Goal: Task Accomplishment & Management: Use online tool/utility

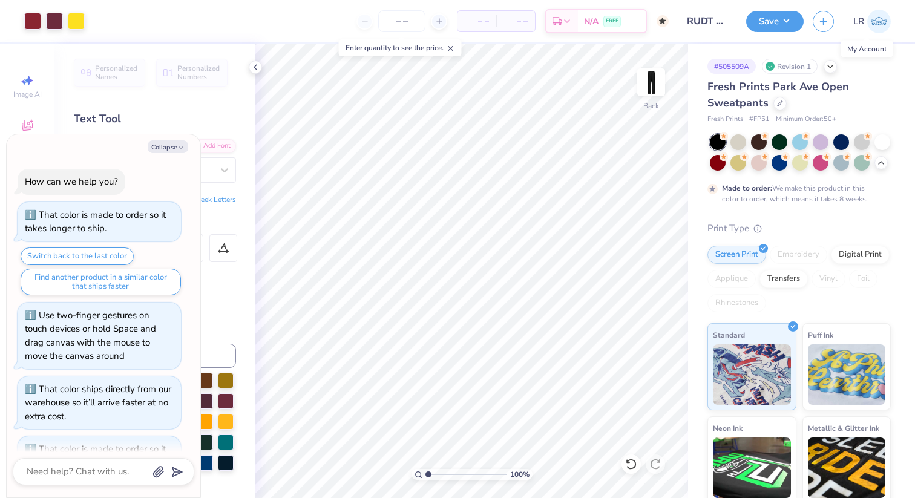
scroll to position [217, 0]
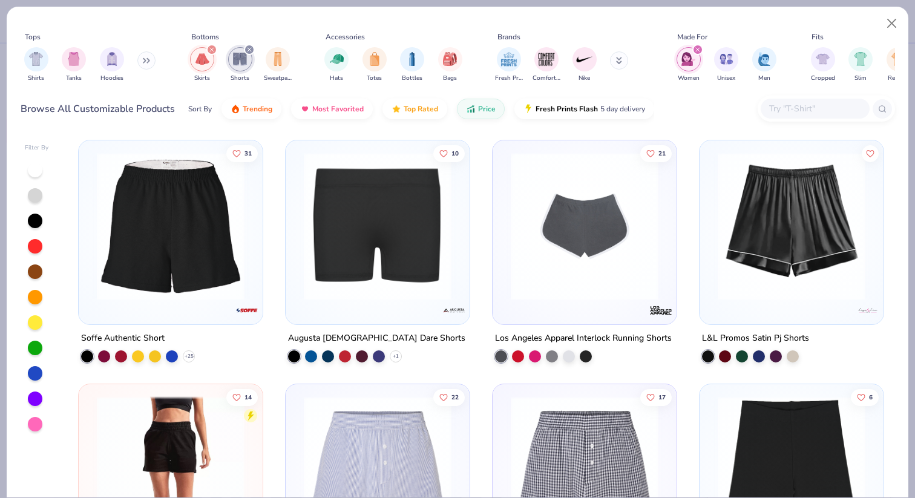
scroll to position [7, 0]
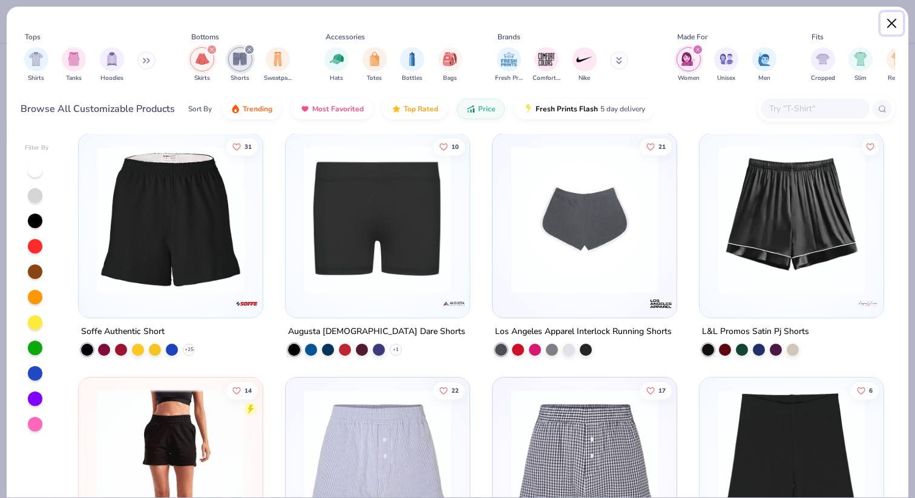
click at [887, 25] on button "Close" at bounding box center [891, 23] width 23 height 23
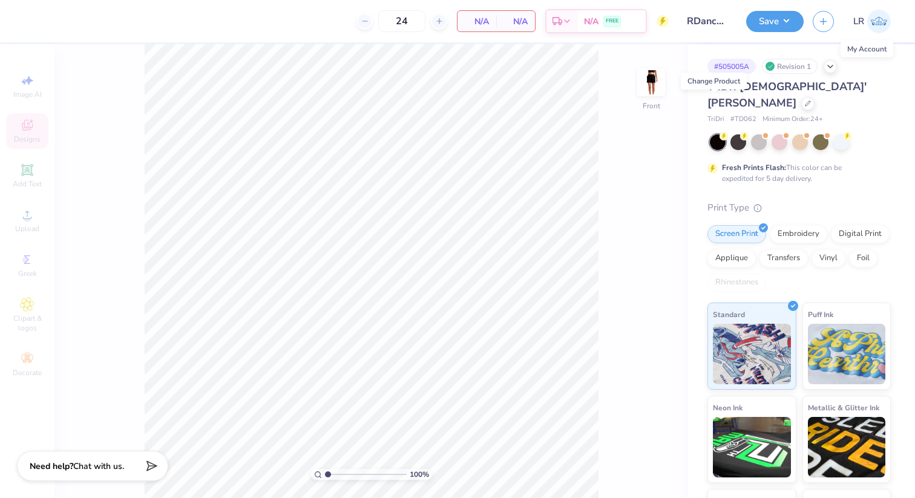
click at [862, 19] on span "LR" at bounding box center [858, 22] width 11 height 14
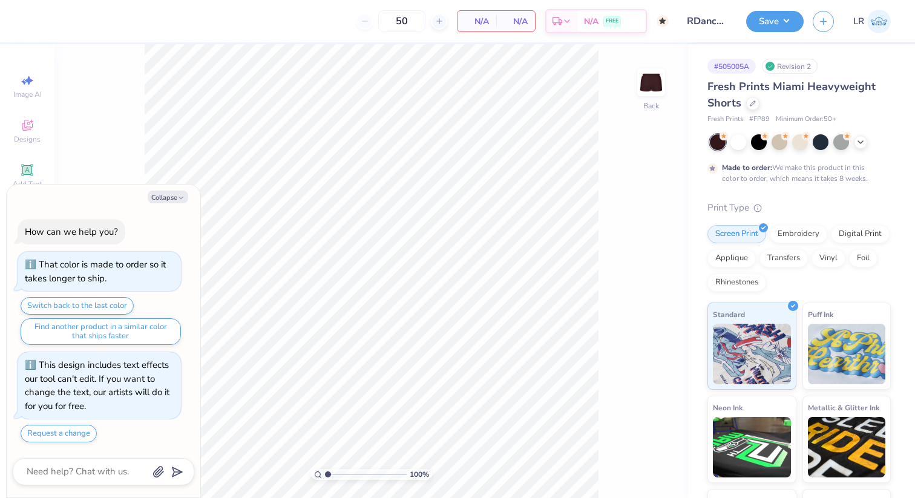
type textarea "x"
click at [879, 16] on img at bounding box center [879, 22] width 24 height 24
click at [879, 25] on img at bounding box center [879, 22] width 24 height 24
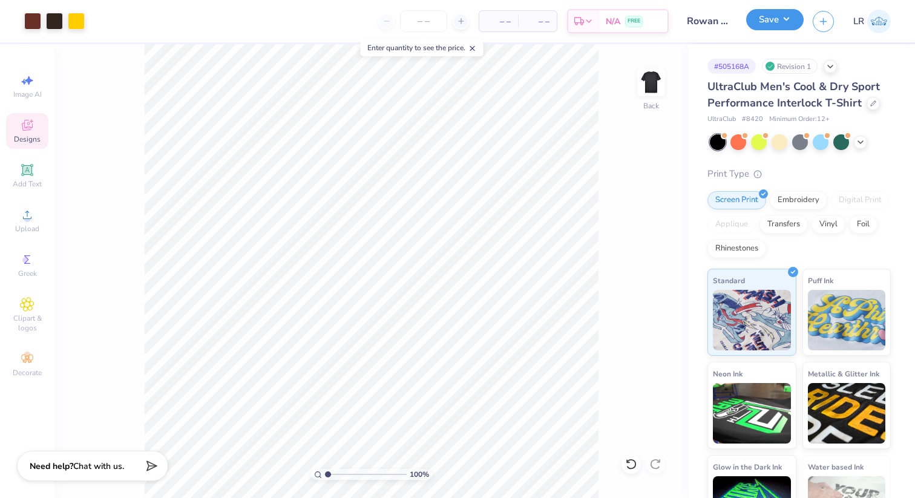
click at [764, 28] on button "Save" at bounding box center [774, 19] width 57 height 21
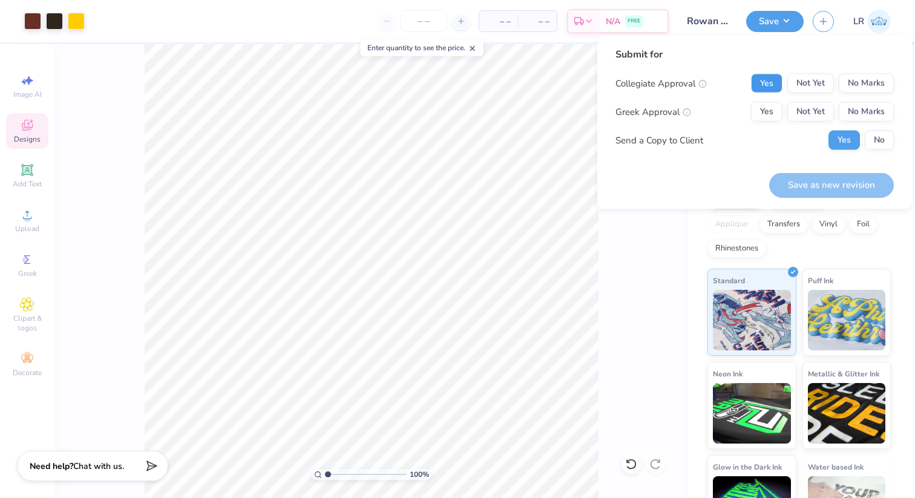
click at [766, 83] on button "Yes" at bounding box center [766, 83] width 31 height 19
click at [856, 112] on button "No Marks" at bounding box center [865, 111] width 55 height 19
click at [875, 149] on div "Submit for Collegiate Approval Yes Not Yet No Marks Greek Approval Yes Not Yet …" at bounding box center [754, 103] width 278 height 112
click at [879, 142] on button "No" at bounding box center [878, 140] width 29 height 19
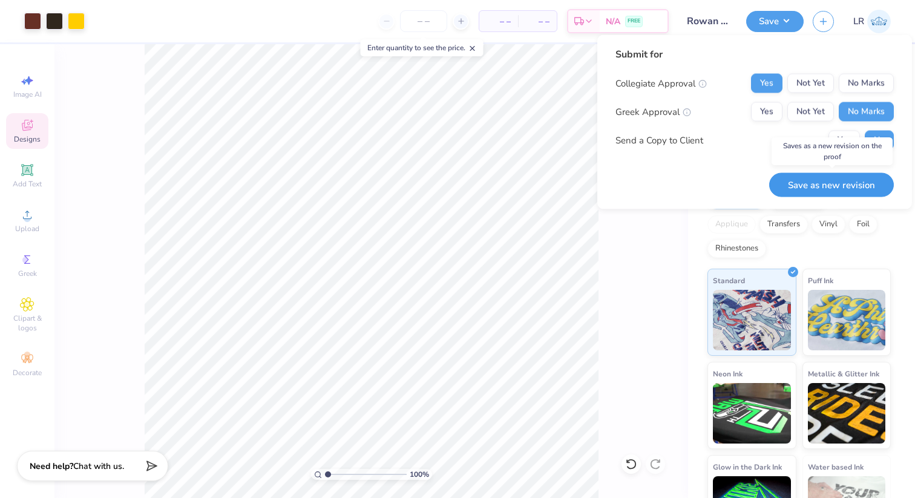
click at [849, 183] on button "Save as new revision" at bounding box center [831, 184] width 125 height 25
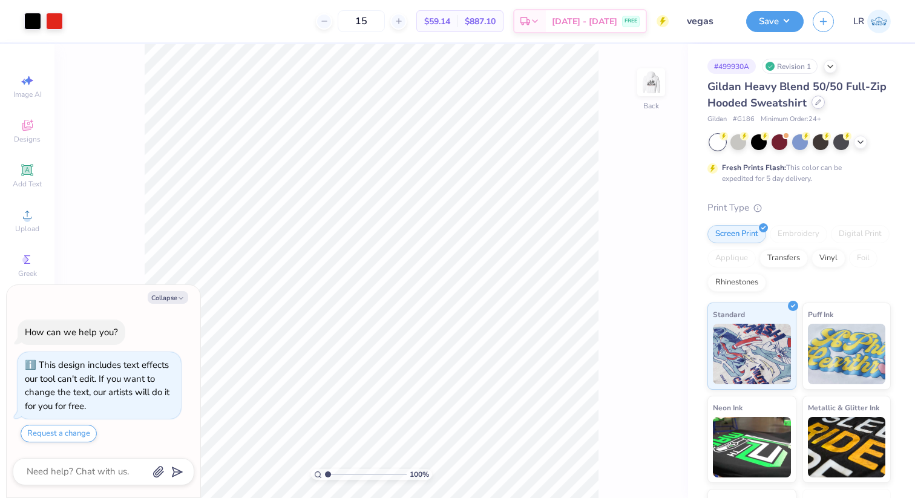
click at [819, 105] on div at bounding box center [817, 102] width 13 height 13
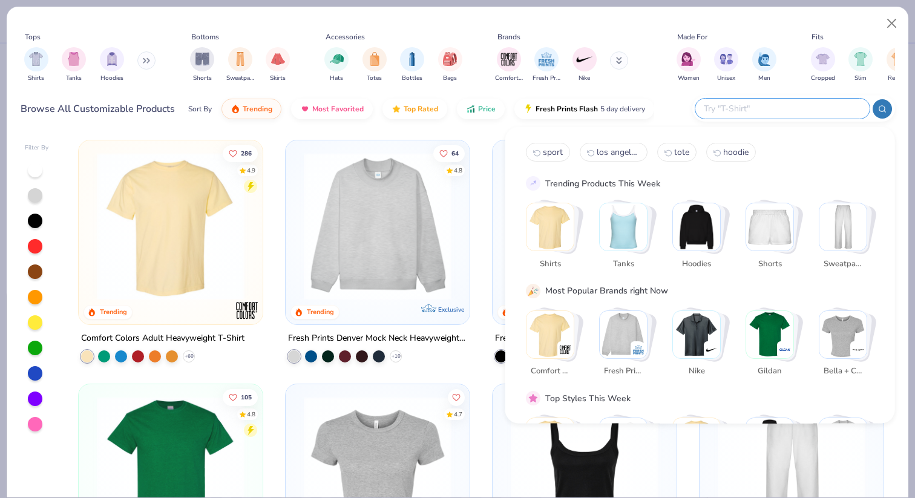
click at [782, 106] on input "text" at bounding box center [781, 109] width 158 height 14
click at [890, 23] on button "Close" at bounding box center [891, 23] width 23 height 23
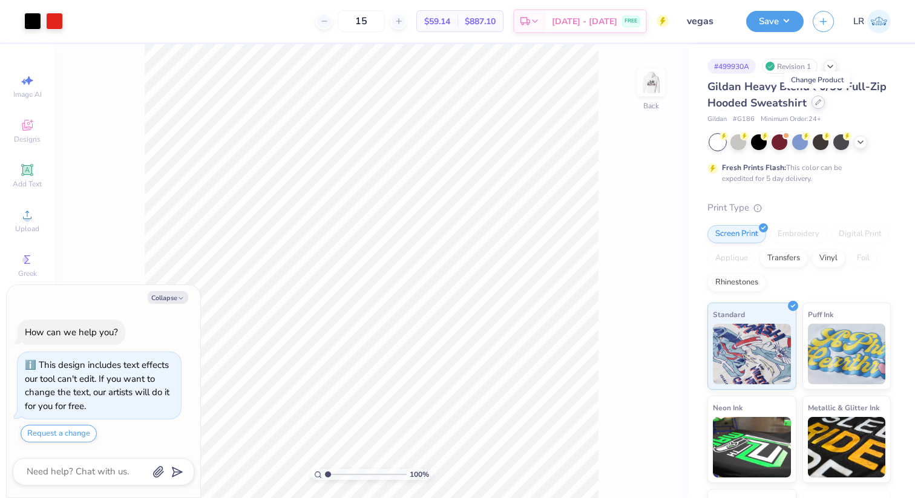
click at [815, 103] on icon at bounding box center [818, 102] width 6 height 6
type textarea "x"
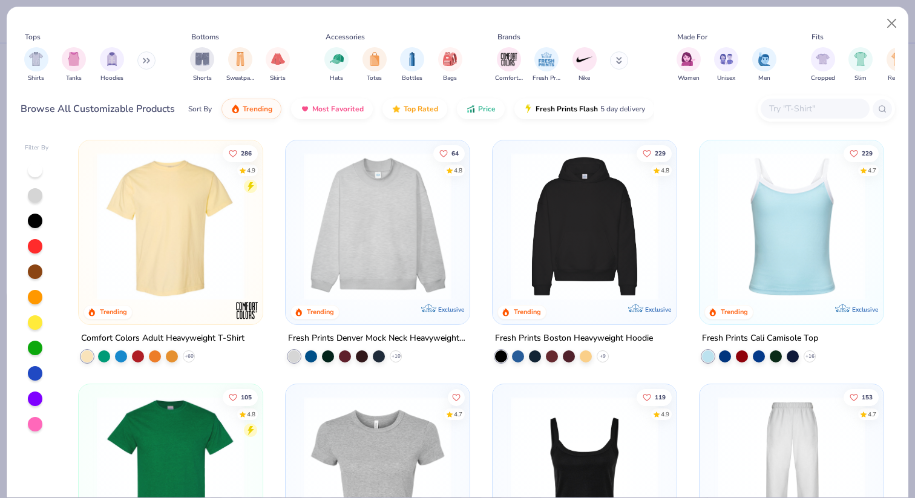
click at [803, 111] on input "text" at bounding box center [814, 109] width 93 height 14
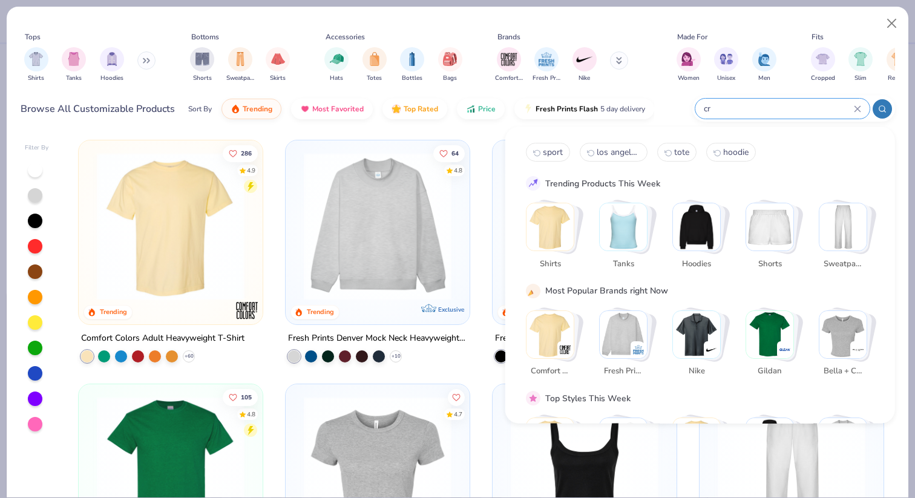
type input "c"
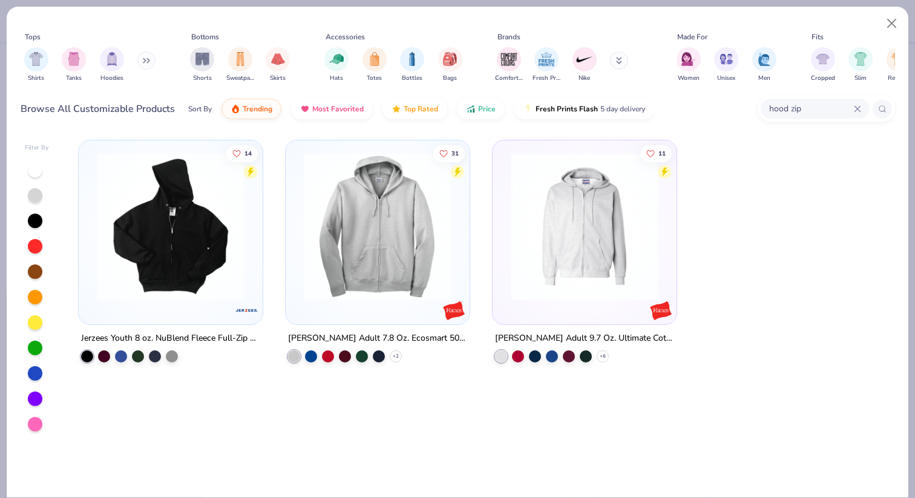
click at [791, 109] on input "hood zip" at bounding box center [811, 109] width 86 height 14
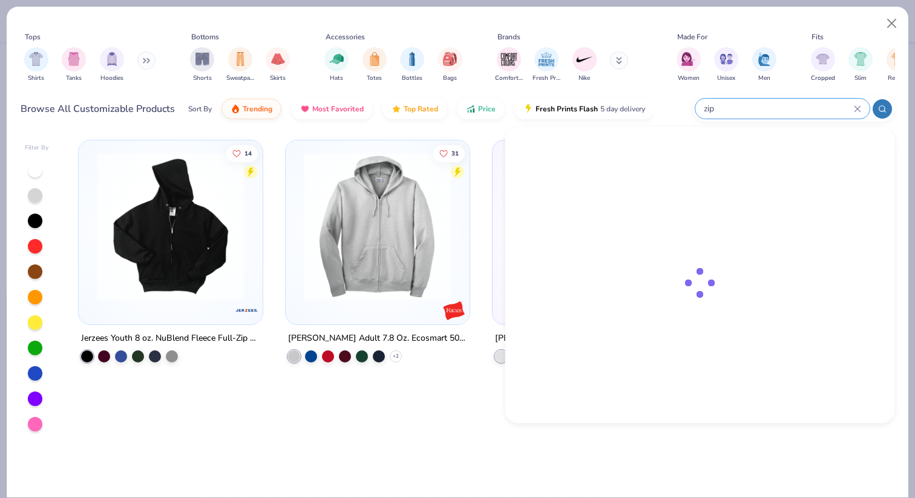
type input "zip"
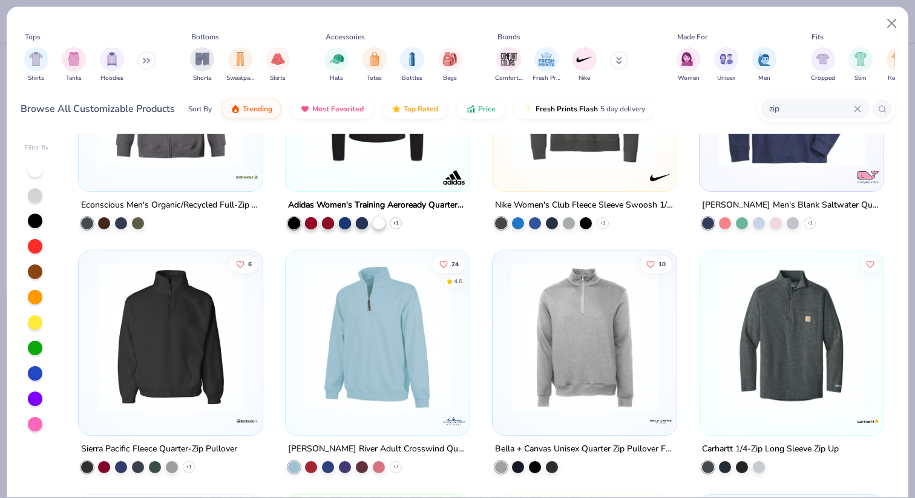
scroll to position [1109, 0]
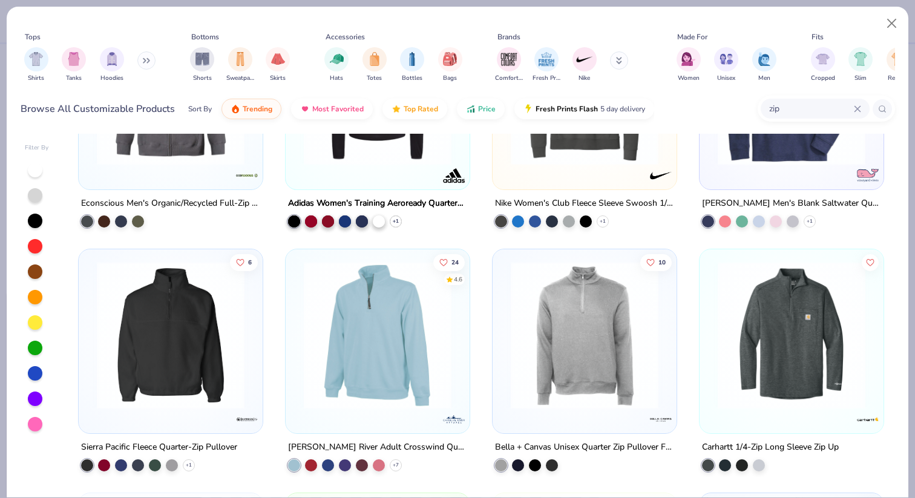
click at [37, 167] on div at bounding box center [35, 170] width 15 height 15
type textarea "x"
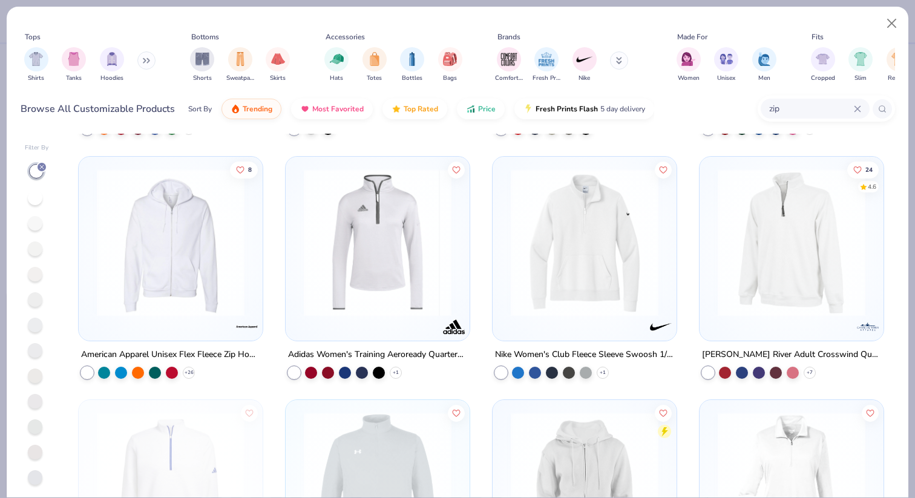
scroll to position [480, 0]
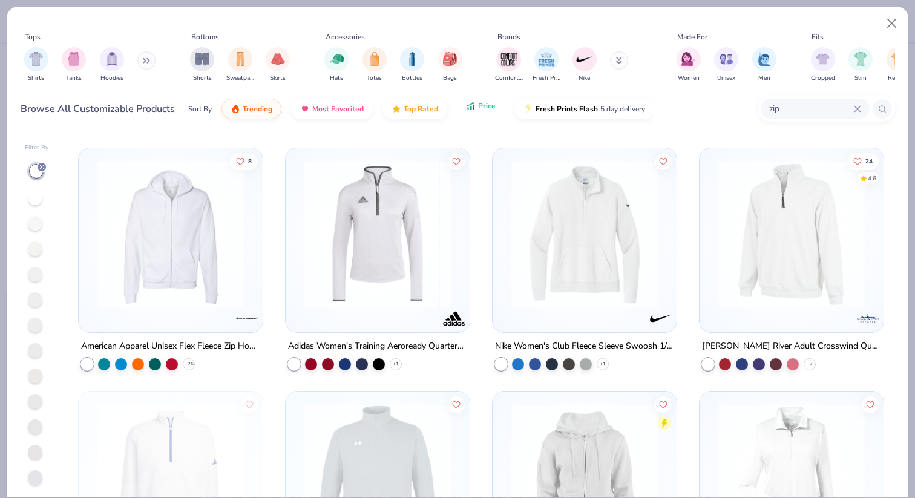
click at [474, 106] on button "Price" at bounding box center [481, 106] width 48 height 21
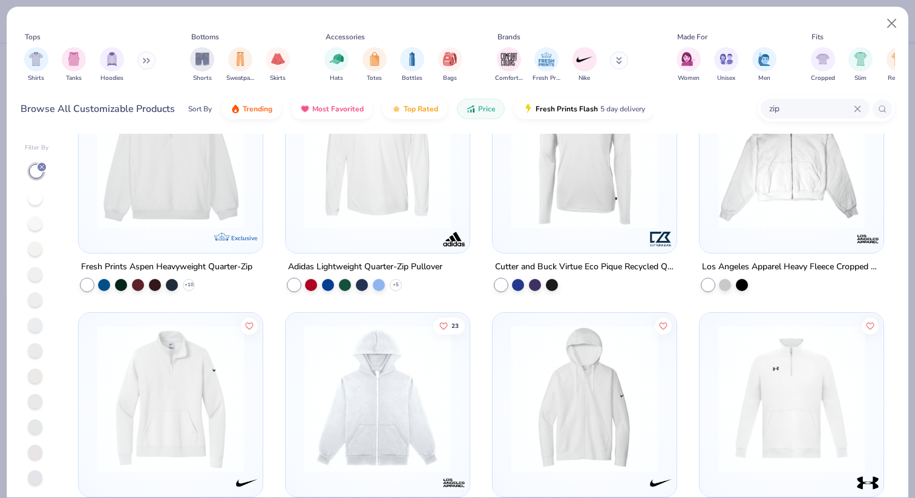
scroll to position [1086, 0]
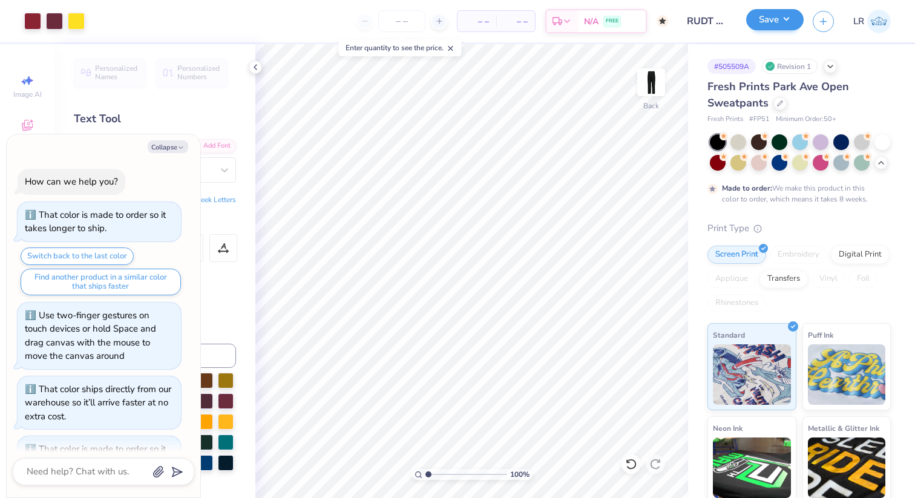
scroll to position [217, 0]
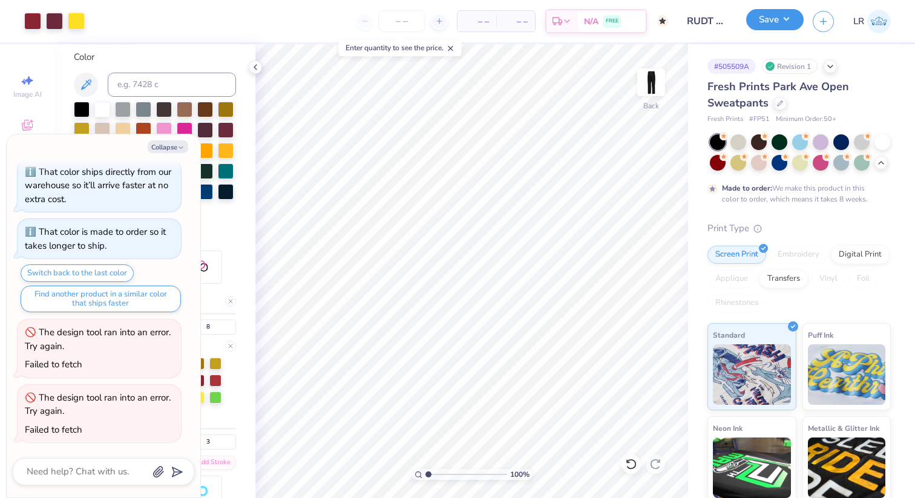
click at [769, 21] on button "Save" at bounding box center [774, 19] width 57 height 21
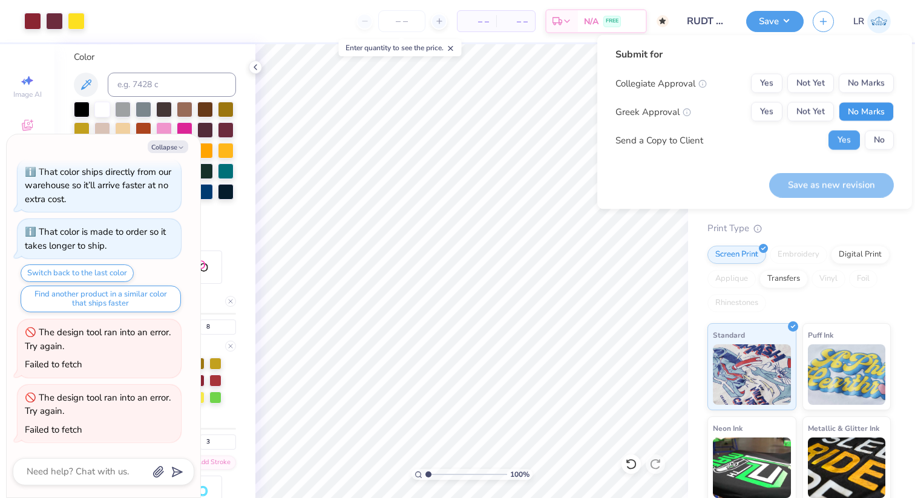
click at [869, 108] on button "No Marks" at bounding box center [865, 111] width 55 height 19
click at [884, 137] on button "No" at bounding box center [878, 140] width 29 height 19
click at [780, 85] on button "Yes" at bounding box center [766, 83] width 31 height 19
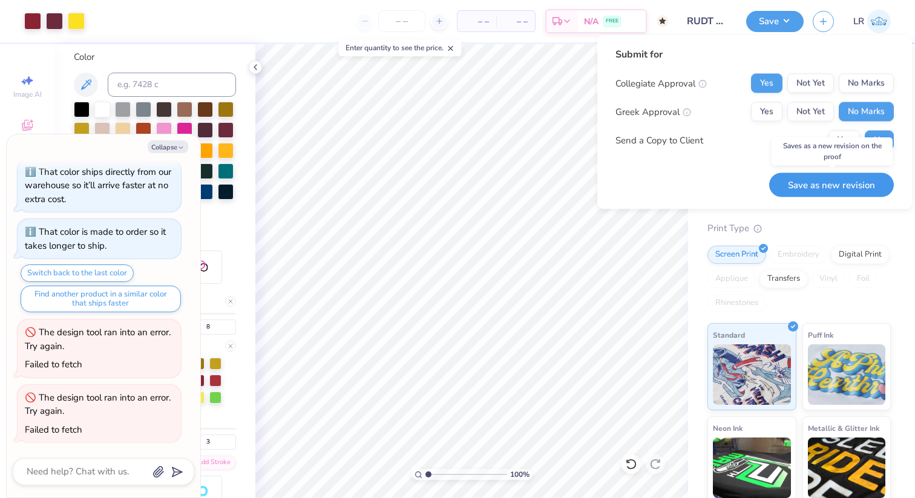
click at [806, 188] on button "Save as new revision" at bounding box center [831, 184] width 125 height 25
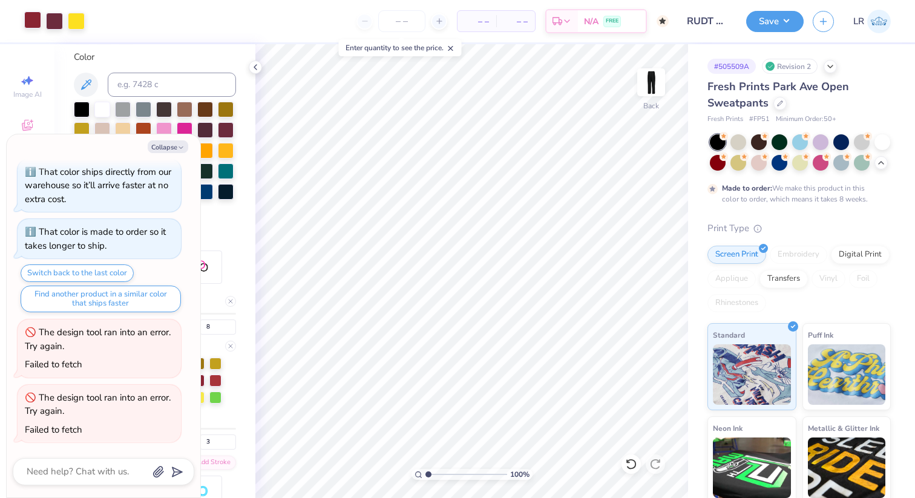
click at [34, 21] on div at bounding box center [32, 19] width 17 height 17
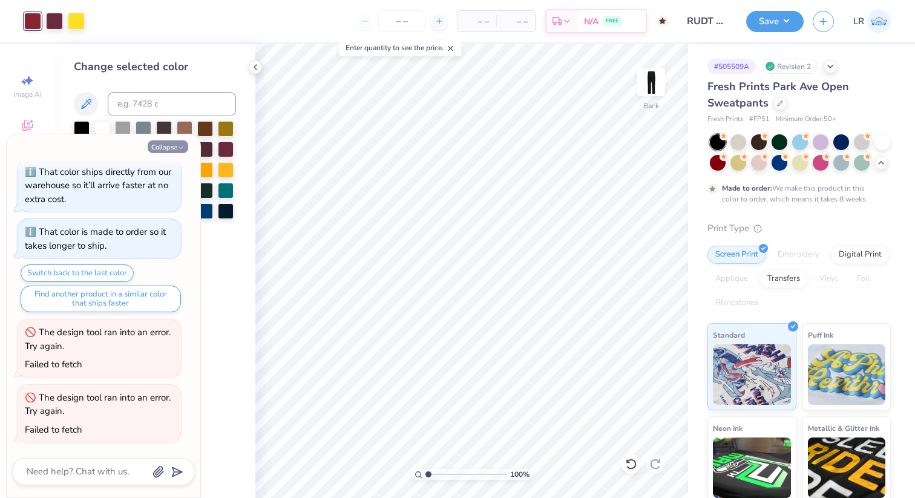
click at [167, 149] on button "Collapse" at bounding box center [168, 146] width 41 height 13
type textarea "x"
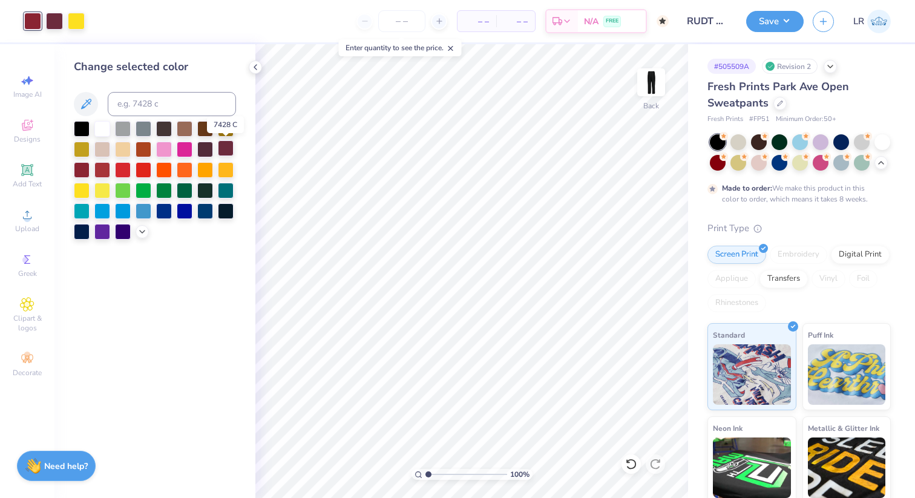
click at [227, 152] on div at bounding box center [226, 148] width 16 height 16
click at [778, 28] on button "Save" at bounding box center [774, 19] width 57 height 21
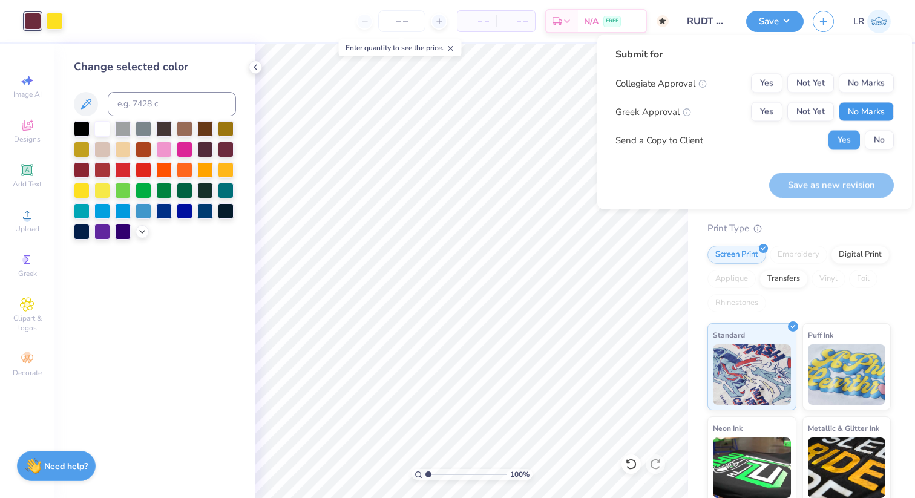
click at [863, 109] on button "No Marks" at bounding box center [865, 111] width 55 height 19
click at [870, 137] on button "No" at bounding box center [878, 140] width 29 height 19
click at [765, 87] on button "Yes" at bounding box center [766, 83] width 31 height 19
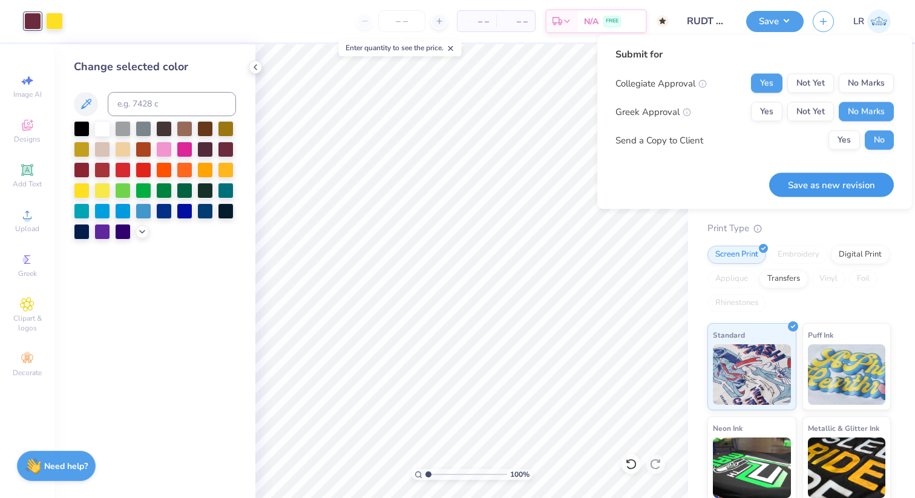
click at [814, 182] on button "Save as new revision" at bounding box center [831, 184] width 125 height 25
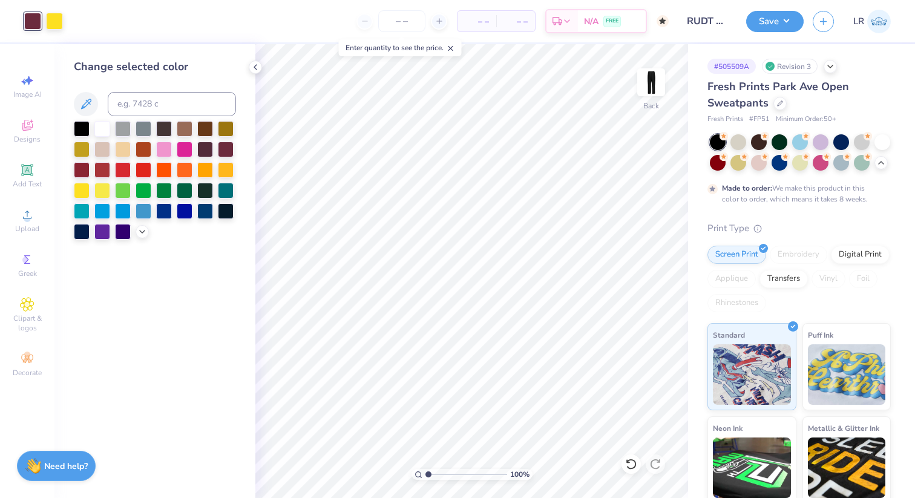
click at [856, 20] on span "LR" at bounding box center [858, 22] width 11 height 14
